Goal: Find specific page/section: Find specific page/section

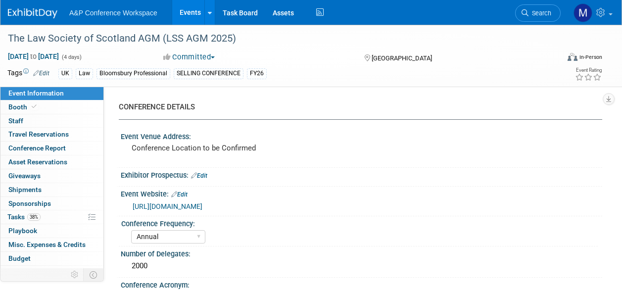
select select "Annual"
select select "Level 1"
select select "In-Person Booth"
select select "Law"
select select "Bloomsbury Professional"
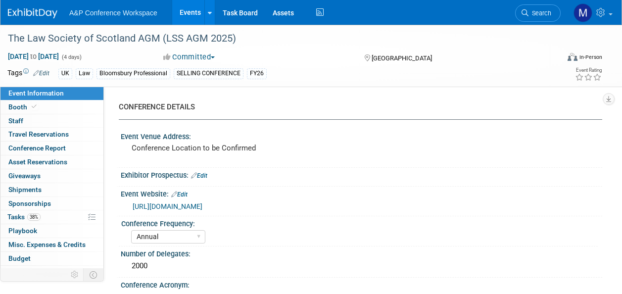
select select "[PERSON_NAME]"
select select "Networking/Commissioning"
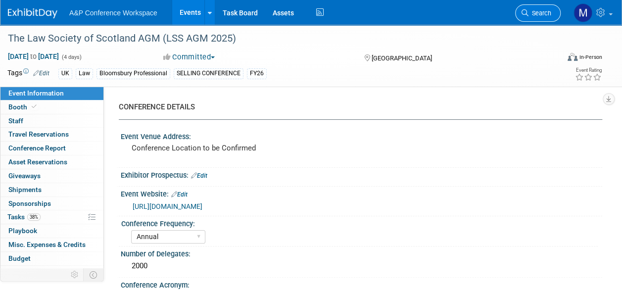
click at [531, 18] on link "Search" at bounding box center [538, 12] width 46 height 17
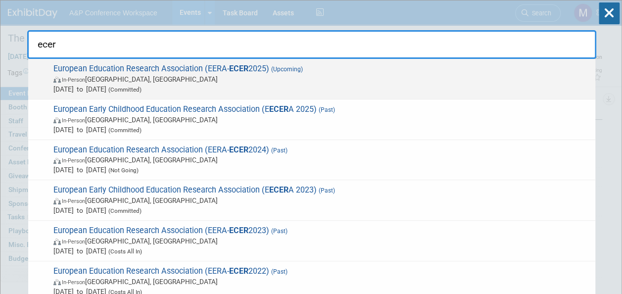
type input "ecer"
click at [272, 67] on span "(Upcoming)" at bounding box center [286, 69] width 34 height 7
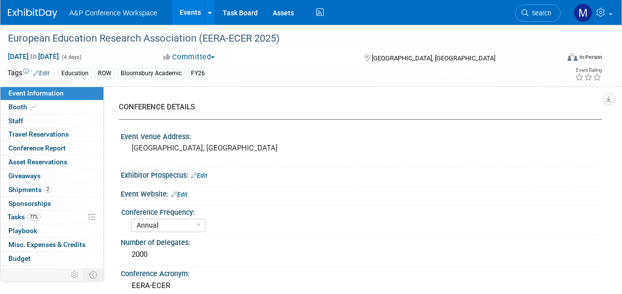
select select "Annual"
select select "Level 2"
select select "In-Person Booth"
select select "Education"
select select "Bloomsbury Academic"
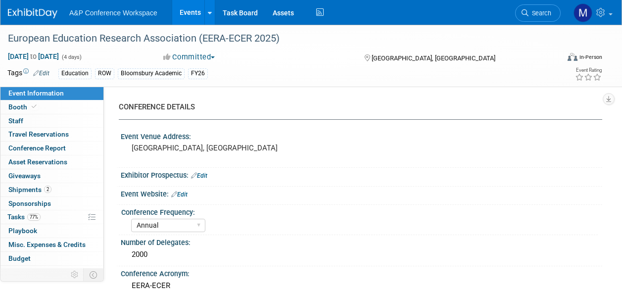
select select "[PERSON_NAME]"
select select "Networking/Commissioning"
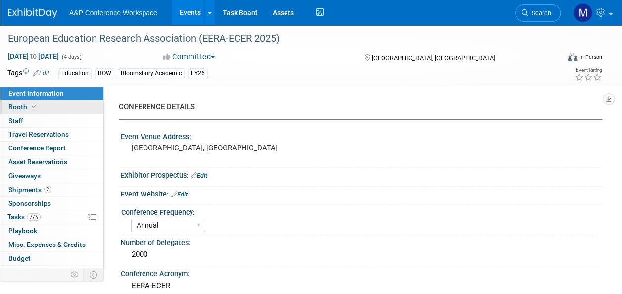
click at [27, 109] on span "Booth" at bounding box center [23, 107] width 30 height 8
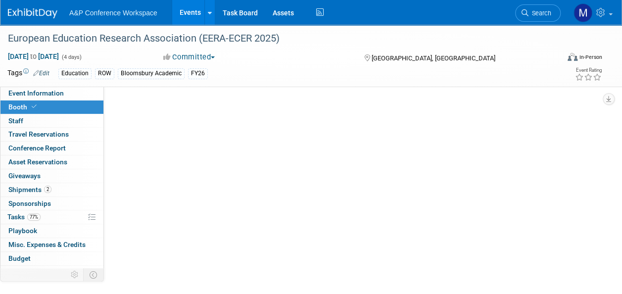
select select "COBA"
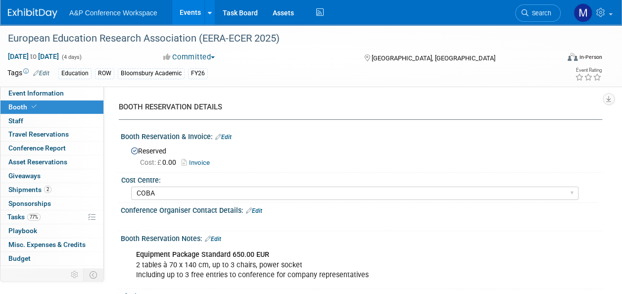
click at [27, 109] on span "Booth" at bounding box center [23, 107] width 30 height 8
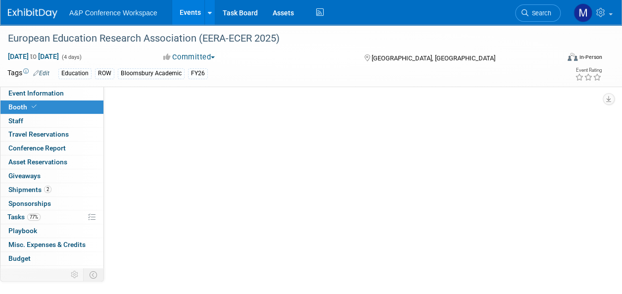
select select "COBA"
